Goal: Go to known website: Access a specific website the user already knows

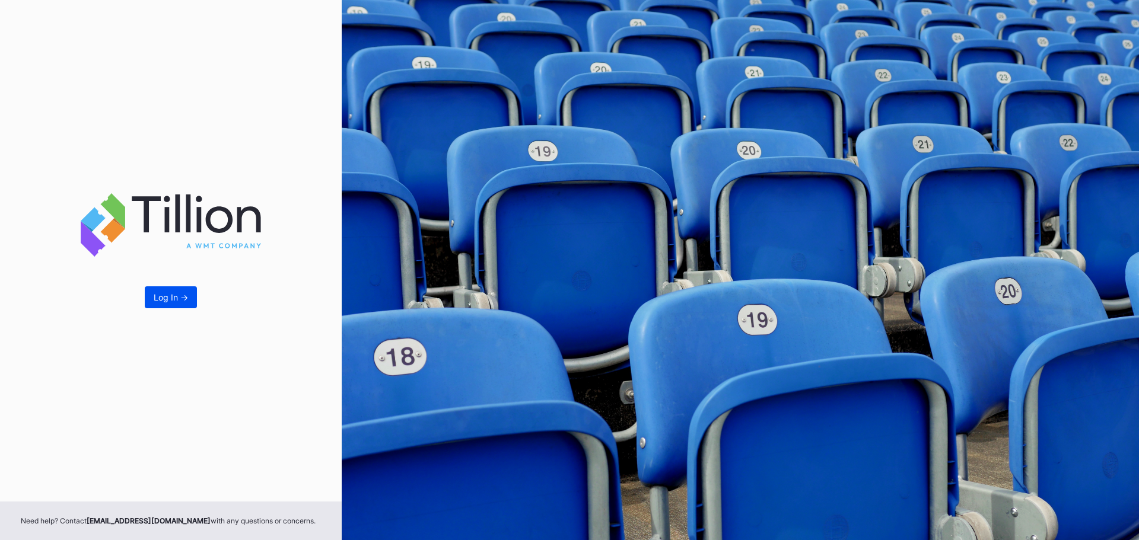
click at [161, 295] on div "Log In ->" at bounding box center [171, 297] width 34 height 10
click at [171, 294] on div "Log In ->" at bounding box center [171, 297] width 34 height 10
click at [154, 301] on div "Log In ->" at bounding box center [171, 297] width 34 height 10
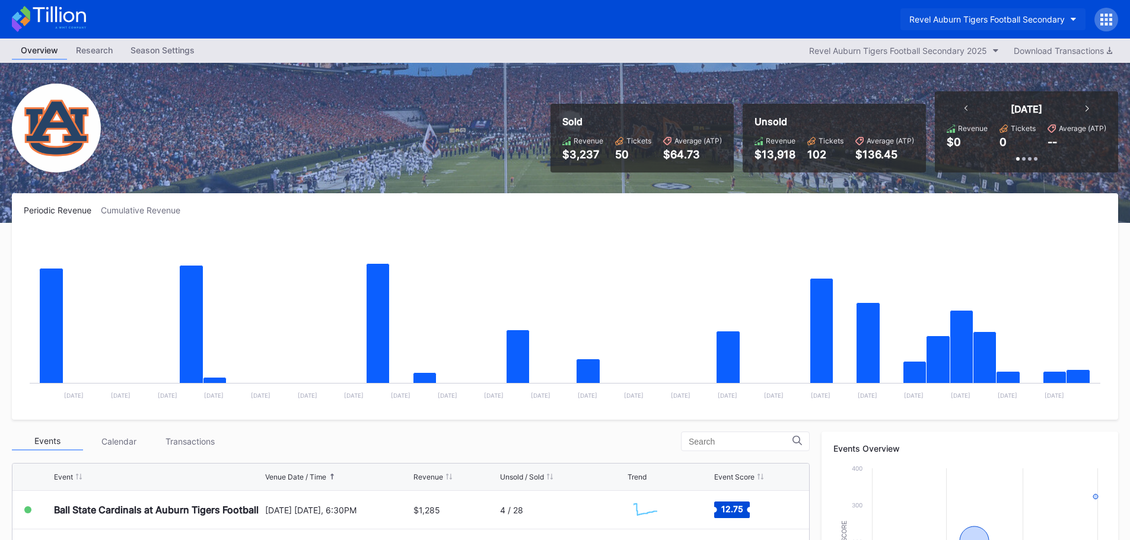
click at [1063, 24] on div "Revel Auburn Tigers Football Secondary" at bounding box center [986, 19] width 155 height 10
